Goal: Task Accomplishment & Management: Use online tool/utility

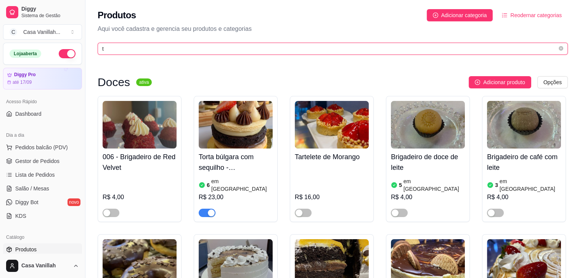
click at [332, 46] on input "t" at bounding box center [329, 49] width 455 height 8
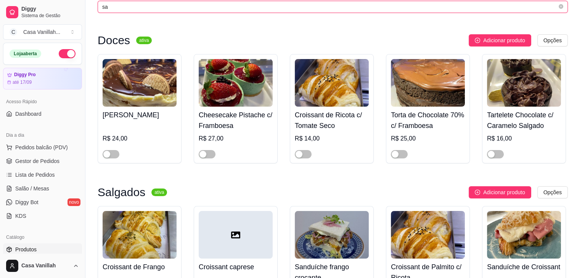
scroll to position [114, 0]
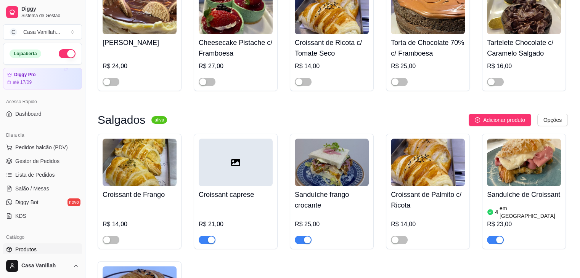
type input "sa"
click at [488, 235] on div at bounding box center [495, 239] width 17 height 9
click at [489, 236] on span "button" at bounding box center [495, 240] width 17 height 8
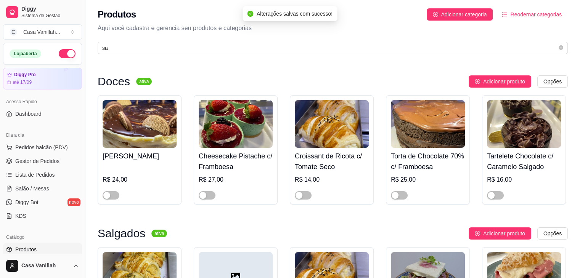
scroll to position [0, 0]
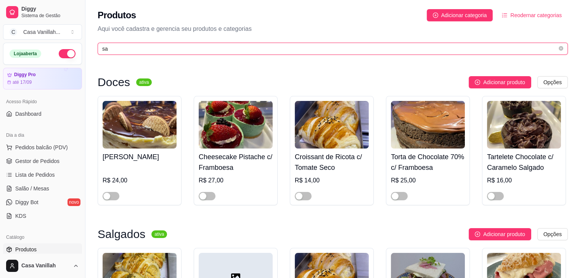
click at [293, 48] on input "sa" at bounding box center [329, 49] width 455 height 8
type input "s"
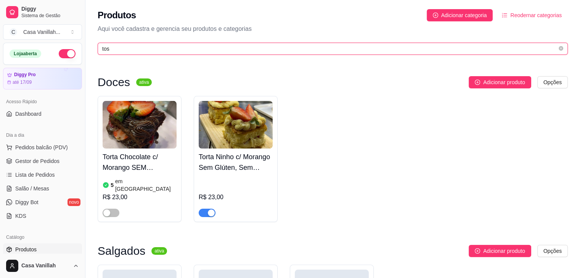
click at [235, 50] on input "tos" at bounding box center [329, 49] width 455 height 8
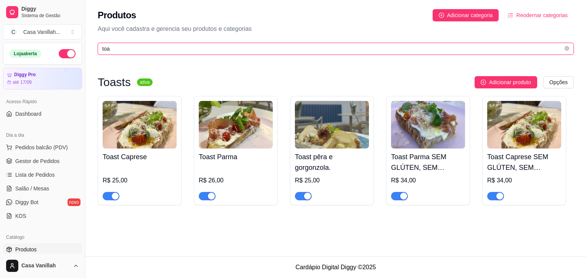
type input "toa"
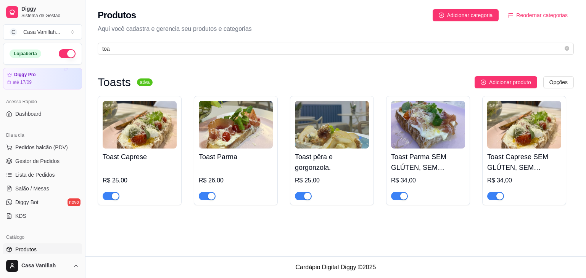
click at [102, 198] on div "Toast Caprese R$ 25,00" at bounding box center [140, 150] width 84 height 109
click at [106, 194] on span "button" at bounding box center [111, 196] width 17 height 8
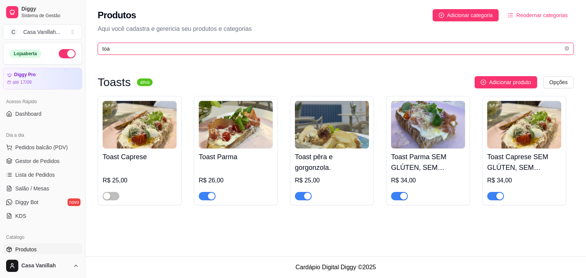
click at [226, 48] on input "toa" at bounding box center [332, 49] width 461 height 8
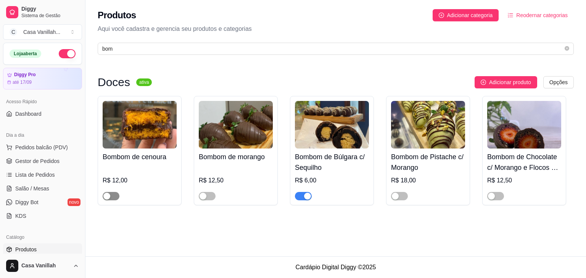
click at [108, 197] on div "button" at bounding box center [106, 196] width 7 height 7
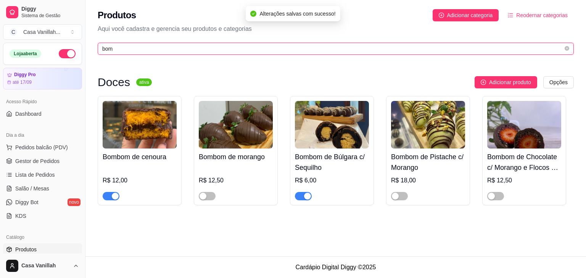
click at [176, 48] on input "bom" at bounding box center [332, 49] width 461 height 8
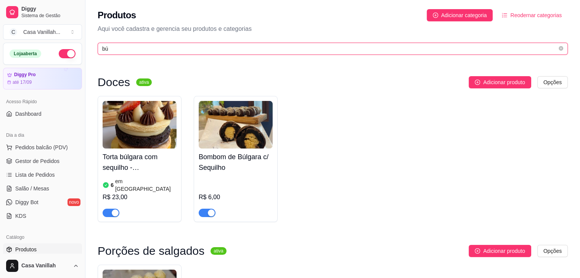
type input "bú"
click at [259, 52] on input "bú" at bounding box center [329, 49] width 455 height 8
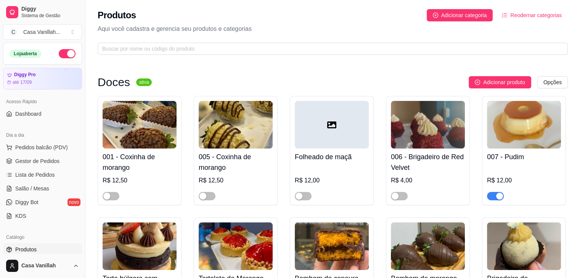
click at [342, 10] on div "Produtos Adicionar categoria Reodernar categorias" at bounding box center [333, 15] width 470 height 12
